Goal: Obtain resource: Download file/media

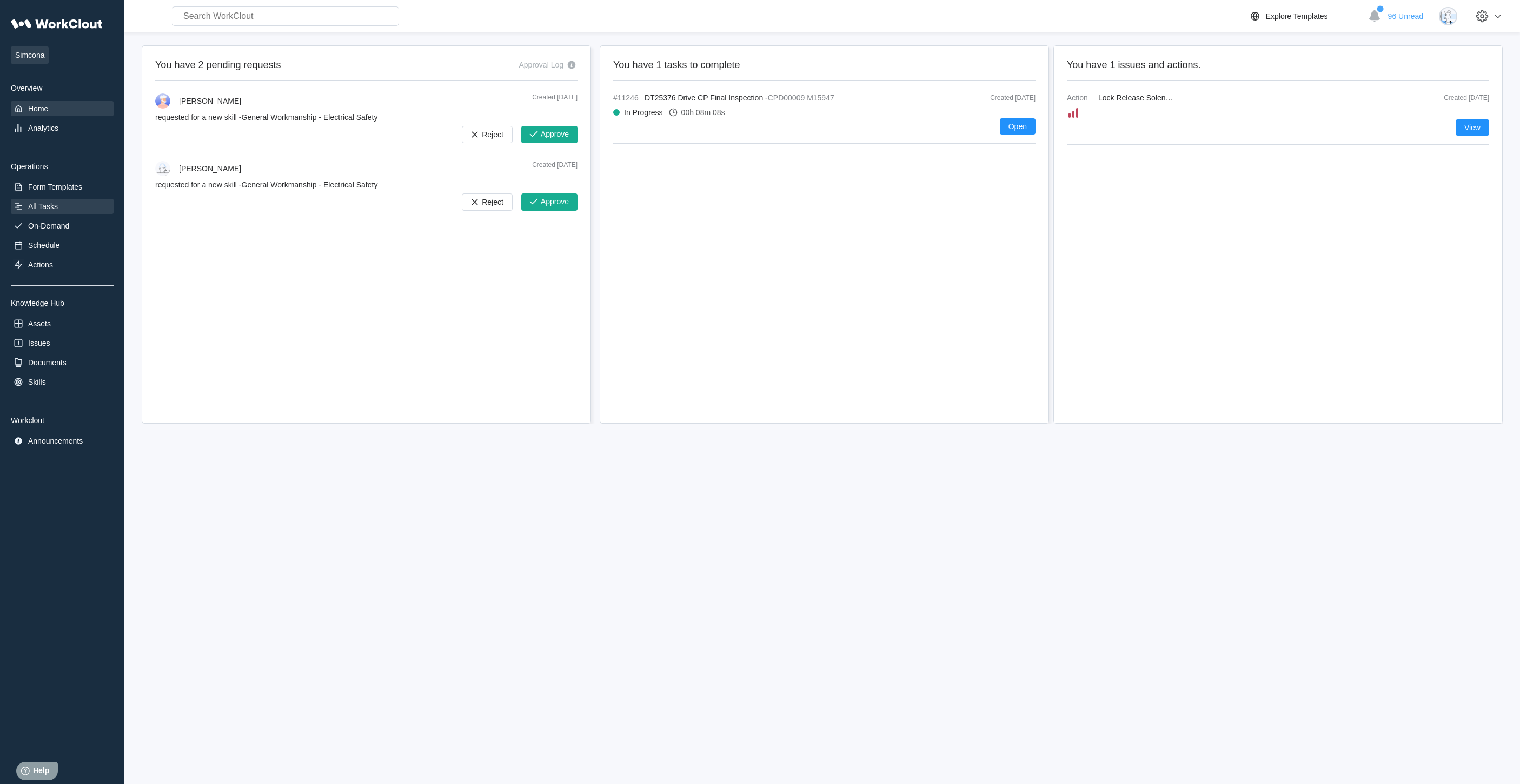
click at [45, 205] on div "All Tasks" at bounding box center [43, 206] width 30 height 8
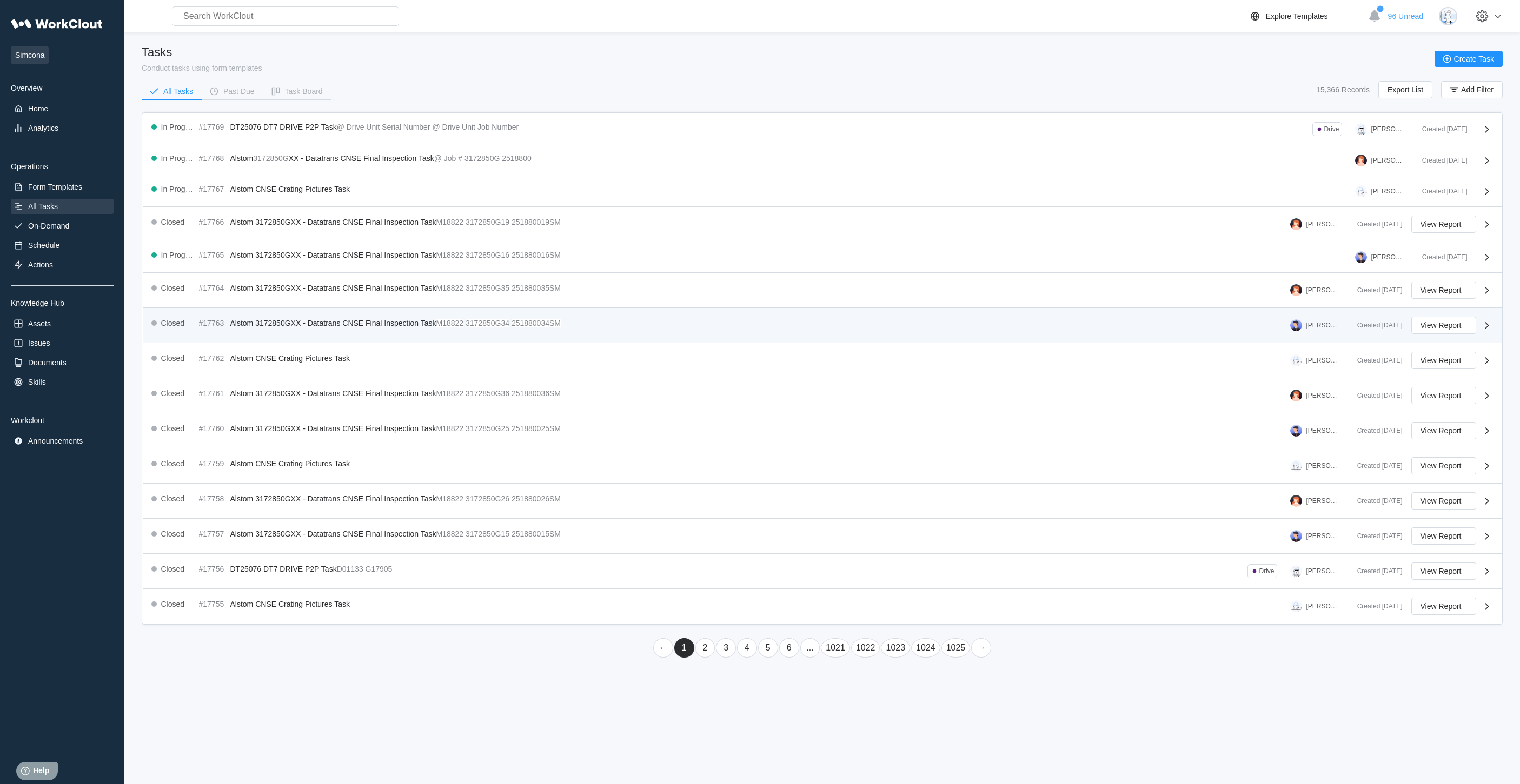
click at [261, 317] on div "Closed #17763 Alstom 3172850GXX - Datatrans CNSE Final Inspection Task M18822 3…" at bounding box center [358, 323] width 413 height 13
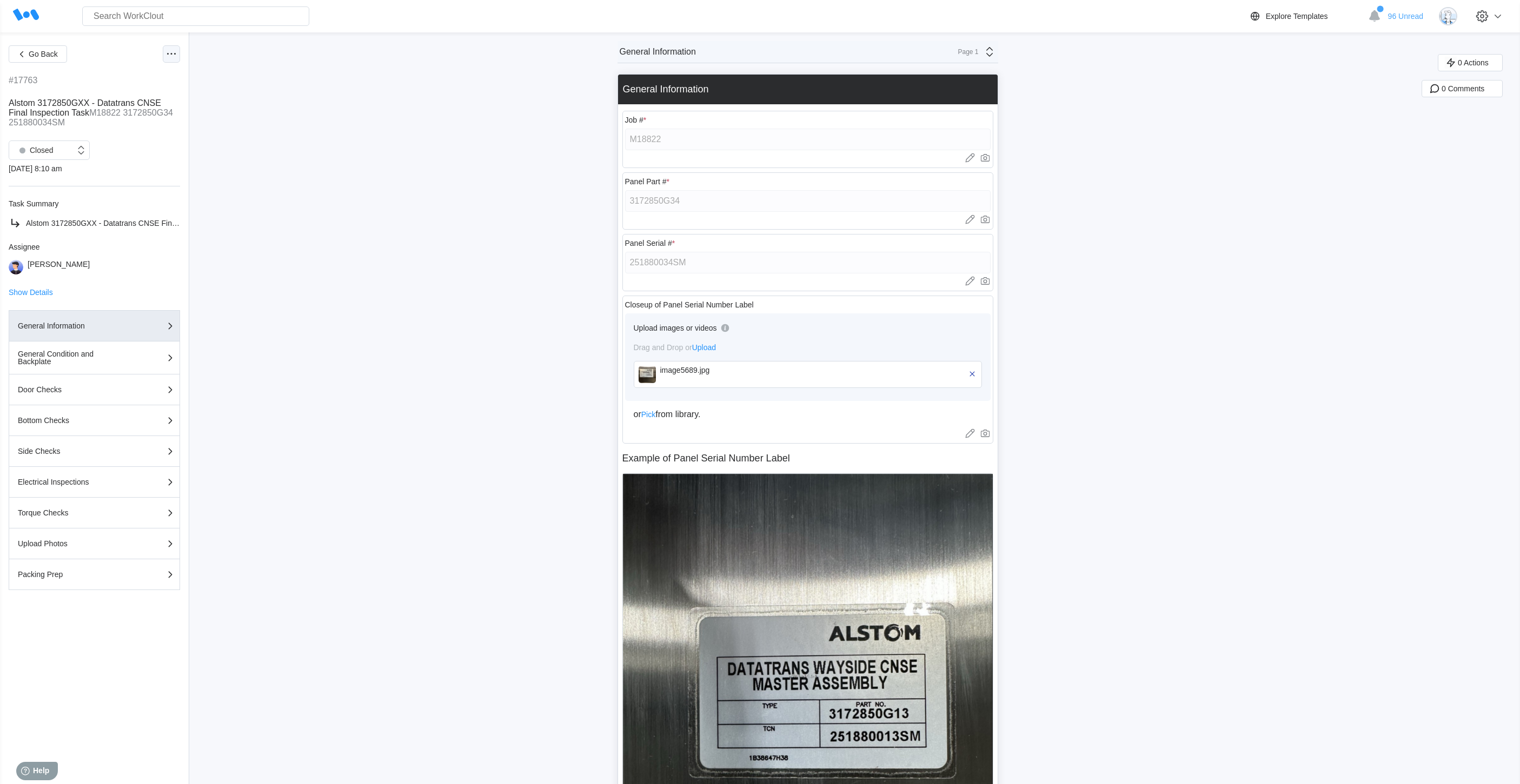
click at [168, 53] on circle at bounding box center [168, 54] width 2 height 2
click at [148, 81] on div "Export PDF" at bounding box center [126, 81] width 98 height 17
drag, startPoint x: 417, startPoint y: 259, endPoint x: 665, endPoint y: 372, distance: 272.5
click at [665, 372] on div "image5689.jpg" at bounding box center [723, 370] width 125 height 8
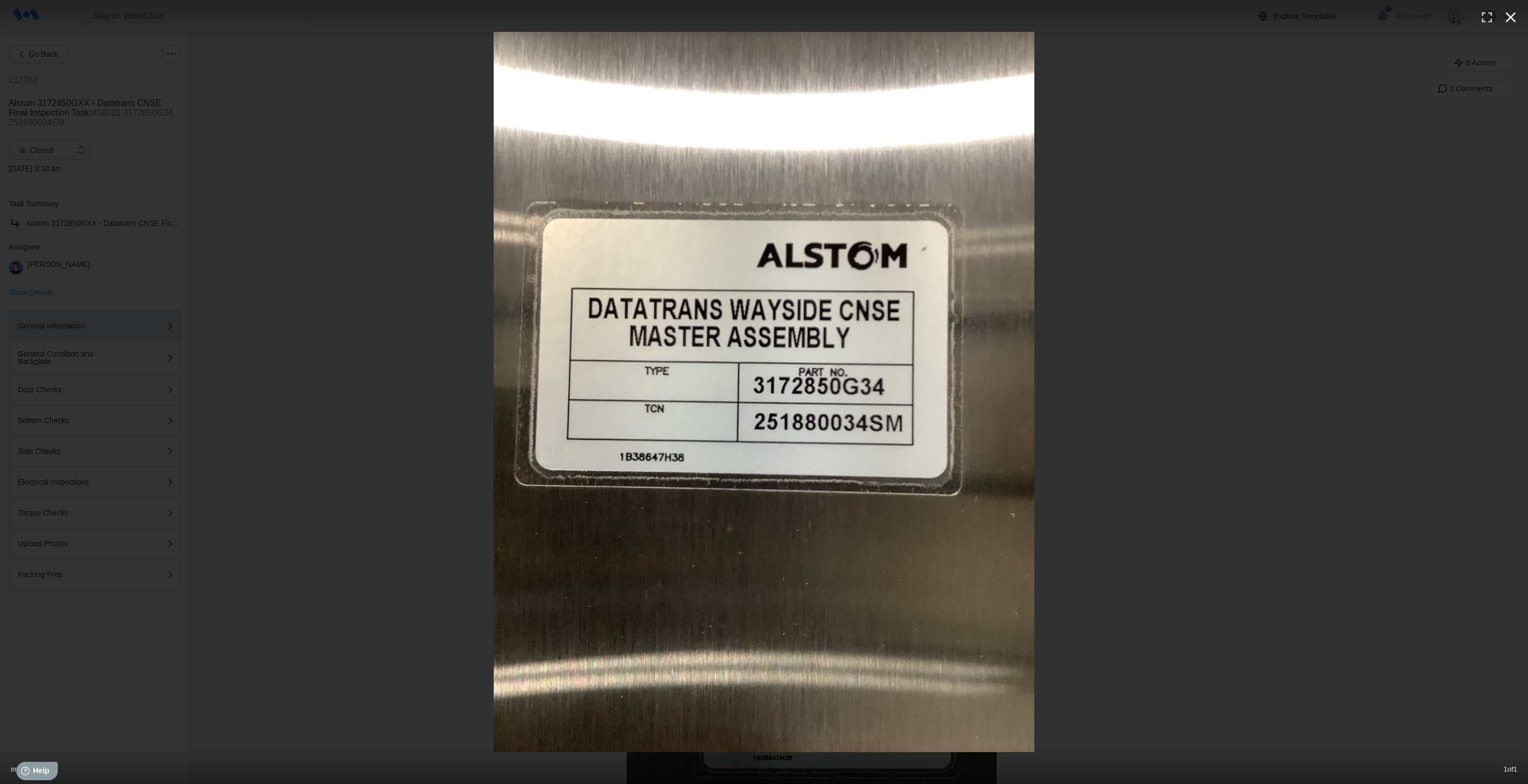
click at [1512, 16] on icon "button" at bounding box center [1510, 17] width 10 height 10
